Goal: Transaction & Acquisition: Purchase product/service

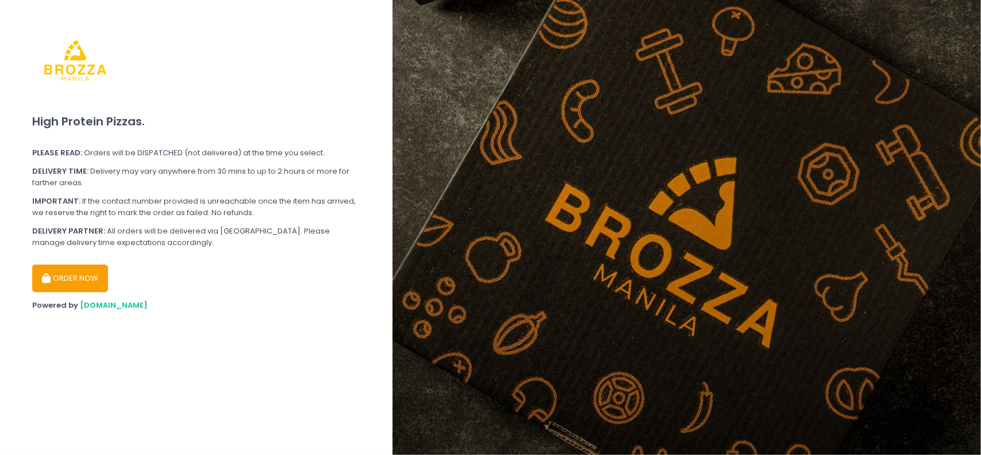
click at [82, 268] on button "ORDER NOW" at bounding box center [70, 278] width 76 height 28
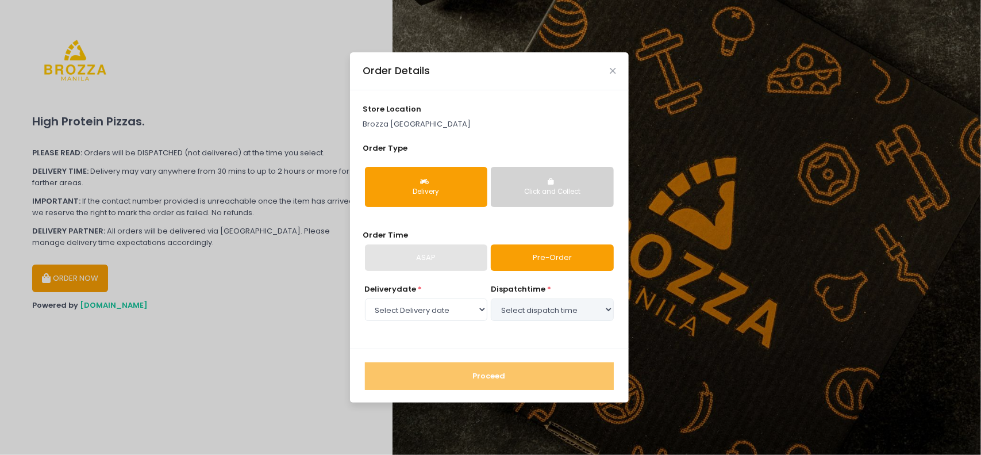
select select "[DATE]"
click at [505, 187] on div "Click and Collect" at bounding box center [552, 192] width 106 height 10
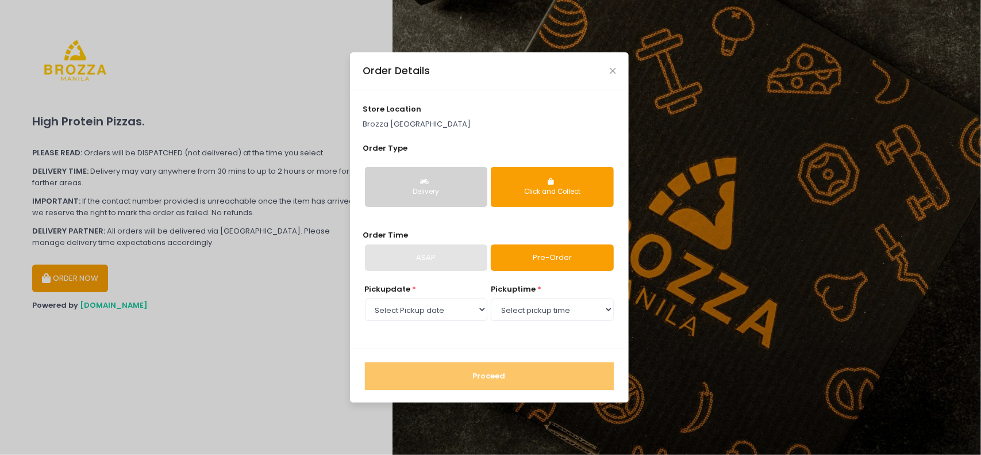
click at [451, 189] on div "Delivery" at bounding box center [426, 192] width 106 height 10
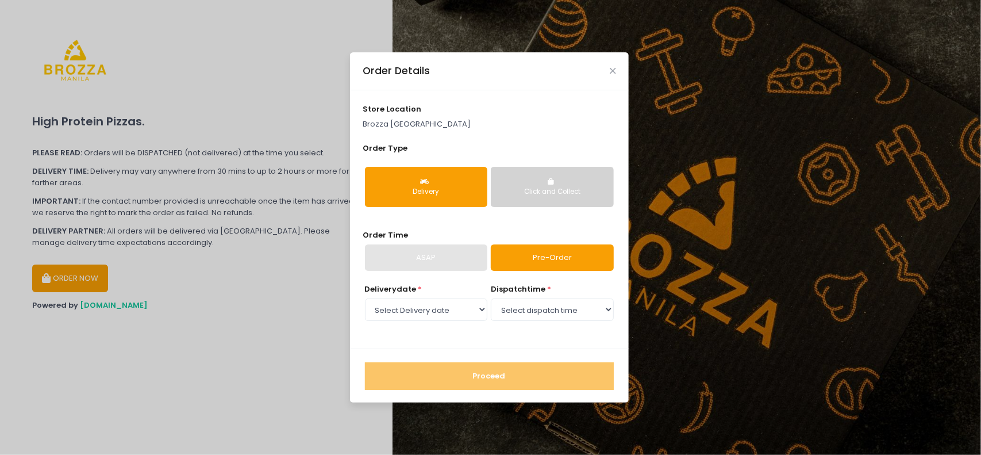
click at [452, 259] on div "ASAP" at bounding box center [426, 257] width 122 height 26
click at [420, 309] on select "Select Delivery date [DATE] [DATE] [DATE] [DATE] [DATE] [DATE] [DATE]" at bounding box center [426, 309] width 122 height 22
click at [490, 315] on div "Delivery date * Select Delivery date [DATE] [DATE] [DATE] [DATE] [DATE] [DATE] …" at bounding box center [489, 309] width 253 height 52
click at [512, 311] on select "Select dispatch time 12:00 PM - 12:30 PM 12:30 PM - 01:00 PM 01:00 PM - 01:30 P…" at bounding box center [552, 309] width 122 height 22
select select "12:00"
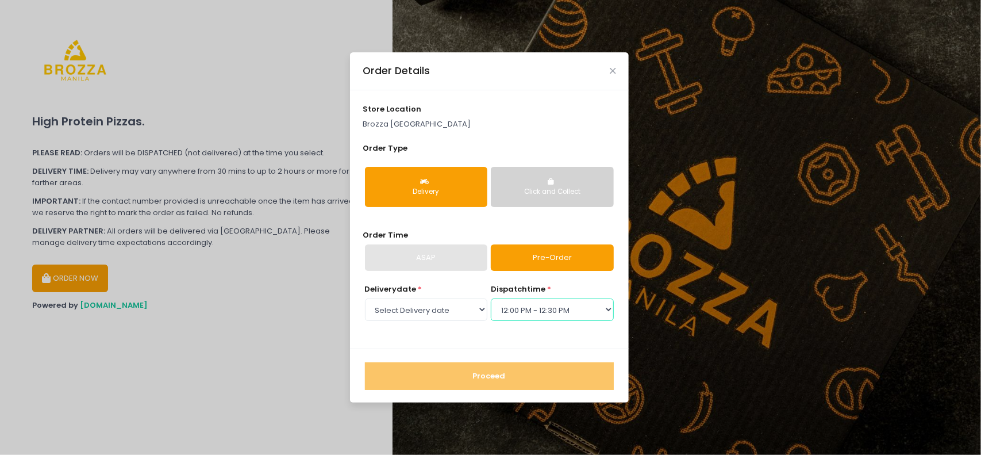
click at [491, 298] on select "Select dispatch time 12:00 PM - 12:30 PM 12:30 PM - 01:00 PM 01:00 PM - 01:30 P…" at bounding box center [552, 309] width 122 height 22
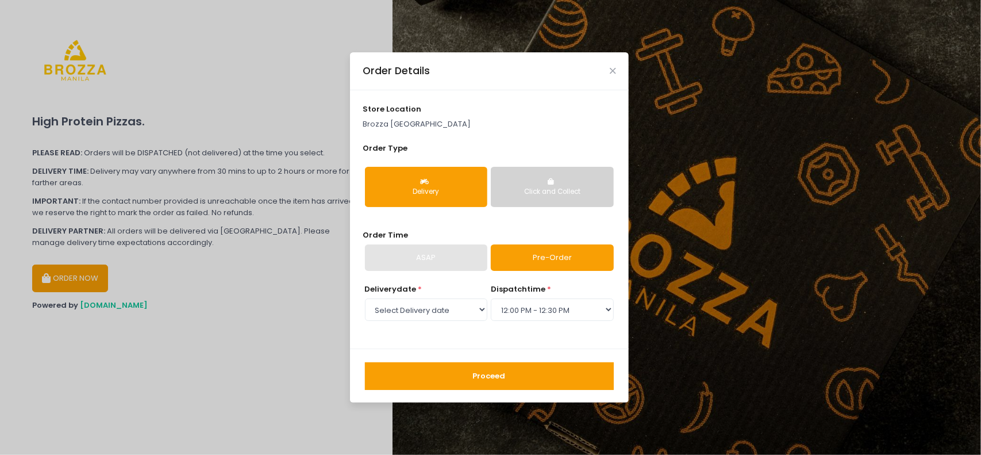
click at [470, 379] on button "Proceed" at bounding box center [489, 376] width 249 height 28
